Goal: Task Accomplishment & Management: Complete application form

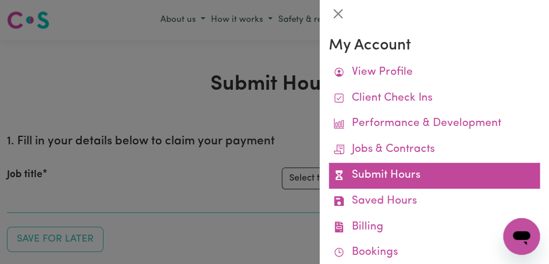
click at [442, 179] on link "Submit Hours" at bounding box center [434, 176] width 211 height 26
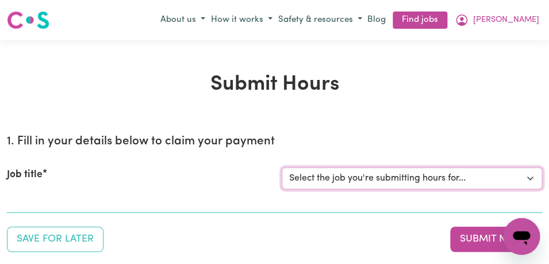
select select "11855"
click option "[[PERSON_NAME]] Support Worker Needed For Personal Care In the Morning- [PERSON…" at bounding box center [0, 0] width 0 height 0
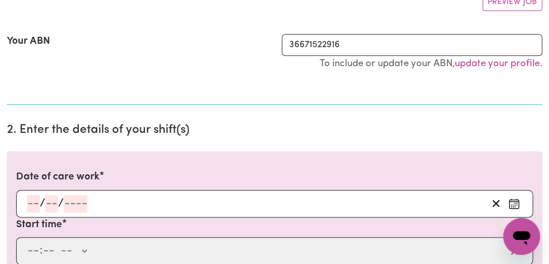
scroll to position [251, 0]
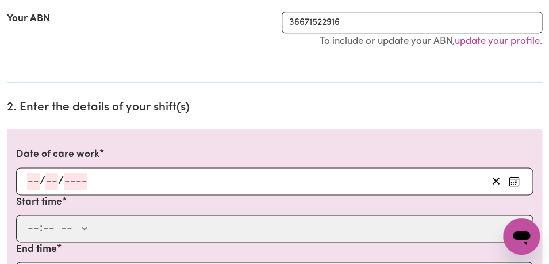
click at [516, 181] on circle "Enter the date of care work" at bounding box center [516, 180] width 1 height 1
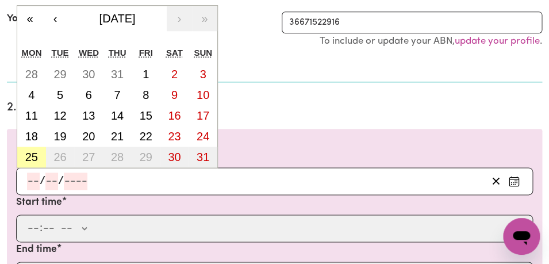
click at [30, 158] on abbr "25" at bounding box center [31, 157] width 13 height 13
type input "[DATE]"
type input "25"
type input "8"
type input "2025"
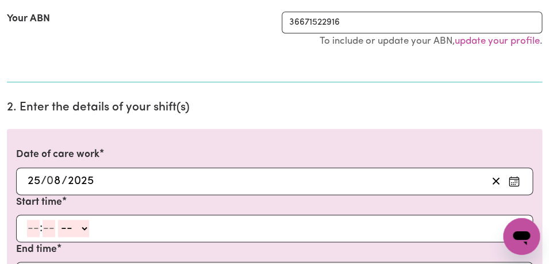
click at [35, 233] on input "number" at bounding box center [33, 228] width 13 height 17
type input "8"
type input "00"
click at [56, 220] on select "-- AM PM" at bounding box center [71, 228] width 31 height 17
select select "am"
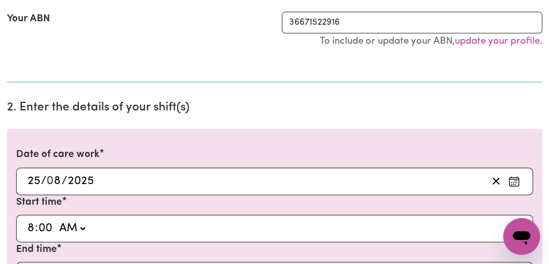
click option "AM" at bounding box center [0, 0] width 0 height 0
type input "08:00"
type input "0"
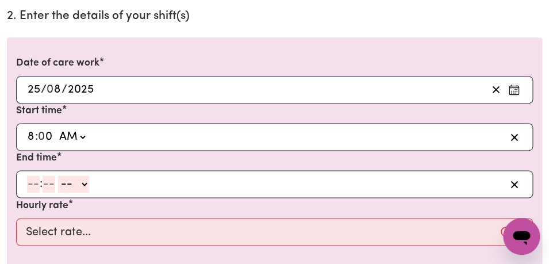
scroll to position [357, 0]
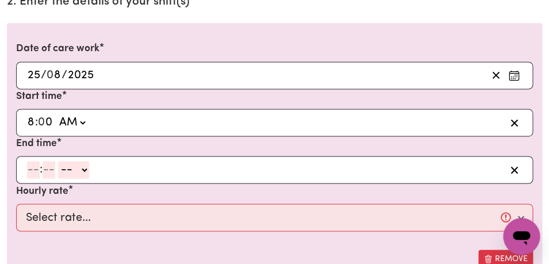
click at [36, 170] on input "number" at bounding box center [33, 169] width 13 height 17
type input "9"
type input "0"
select select "am"
click option "AM" at bounding box center [0, 0] width 0 height 0
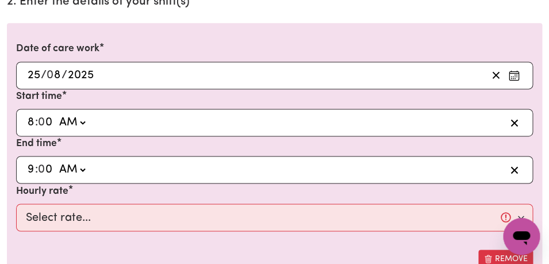
type input "09:00"
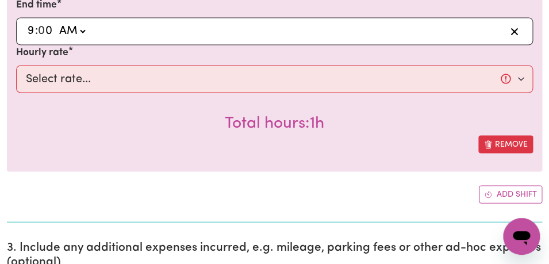
scroll to position [505, 0]
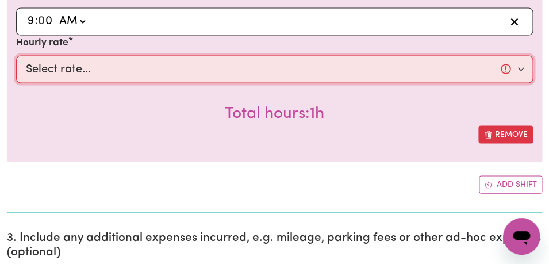
select select "44-Weekday"
click option "$44.00 (Weekday)" at bounding box center [0, 0] width 0 height 0
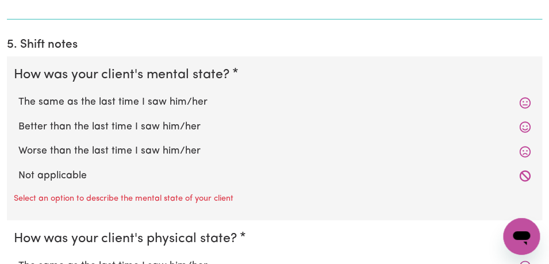
scroll to position [986, 0]
click at [243, 99] on label "The same as the last time I saw him/her" at bounding box center [274, 102] width 512 height 15
click at [18, 95] on input "The same as the last time I saw him/her" at bounding box center [18, 95] width 1 height 1
radio input "true"
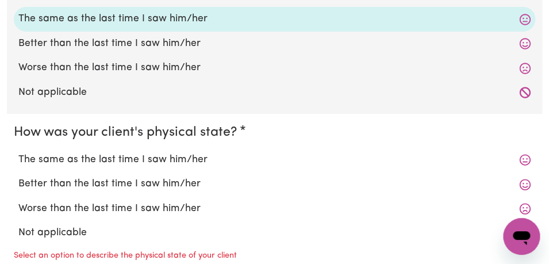
scroll to position [1073, 0]
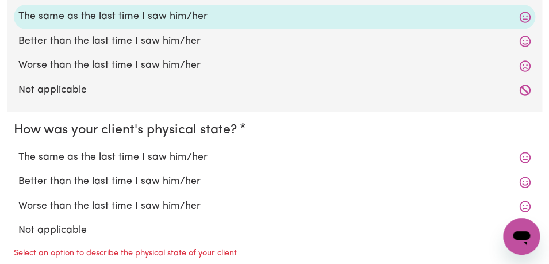
click at [221, 160] on label "The same as the last time I saw him/her" at bounding box center [274, 157] width 512 height 15
click at [18, 150] on input "The same as the last time I saw him/her" at bounding box center [18, 150] width 1 height 1
radio input "true"
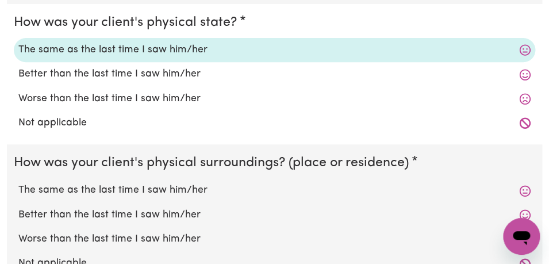
scroll to position [1185, 0]
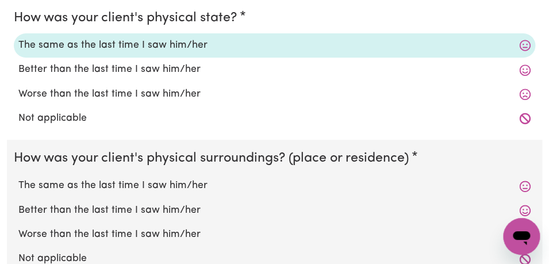
click at [221, 189] on label "The same as the last time I saw him/her" at bounding box center [274, 185] width 512 height 15
click at [18, 178] on input "The same as the last time I saw him/her" at bounding box center [18, 178] width 1 height 1
radio input "true"
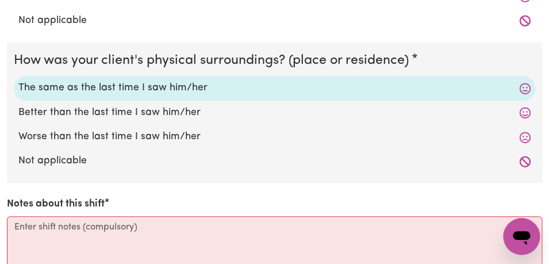
scroll to position [1351, 0]
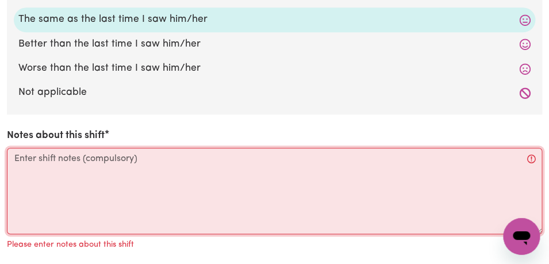
click at [221, 189] on textarea "Notes about this shift" at bounding box center [274, 191] width 535 height 86
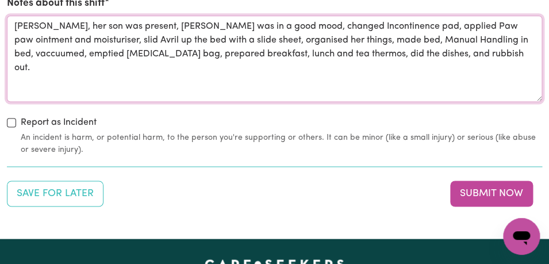
scroll to position [1496, 0]
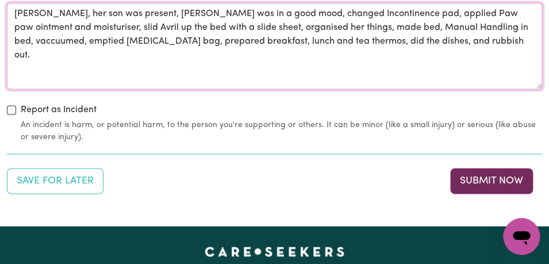
type textarea "[PERSON_NAME], her son was present, [PERSON_NAME] was in a good mood, changed I…"
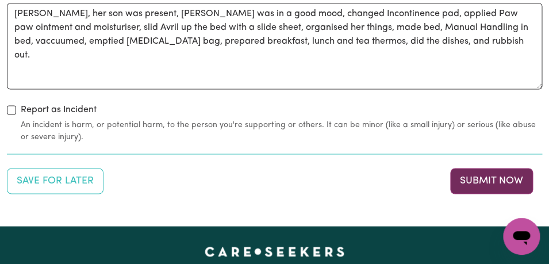
click at [499, 179] on button "Submit Now" at bounding box center [491, 180] width 83 height 25
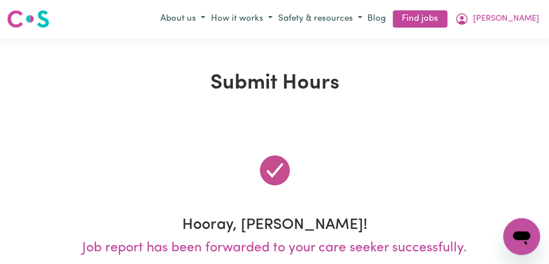
scroll to position [0, 0]
